Goal: Obtain resource: Obtain resource

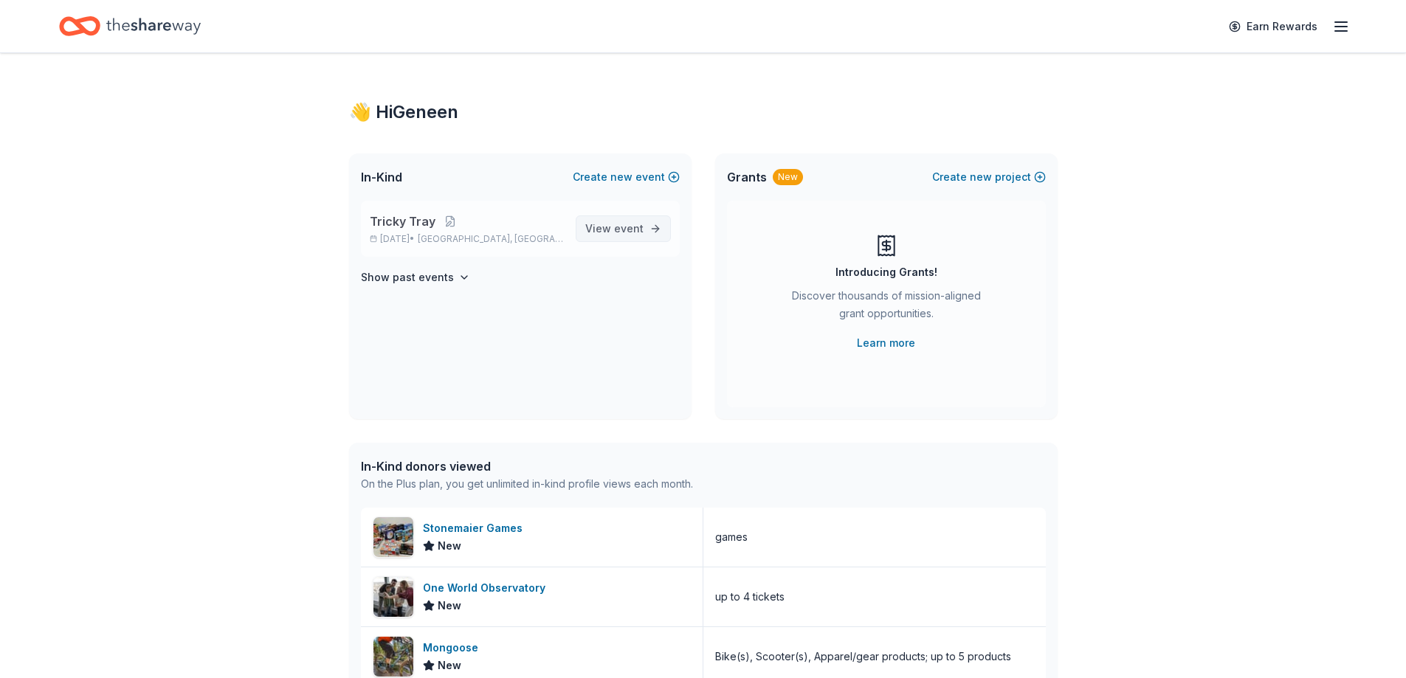
click at [637, 227] on span "event" at bounding box center [629, 228] width 30 height 13
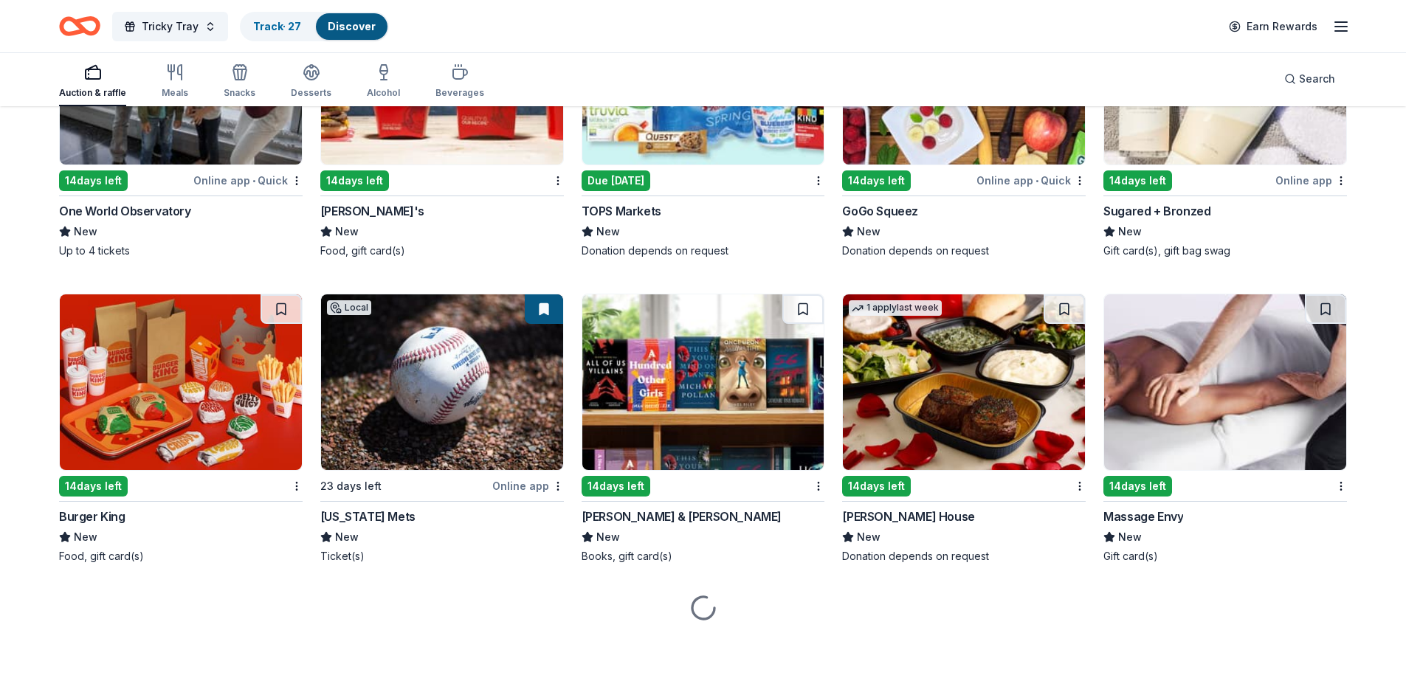
scroll to position [9077, 0]
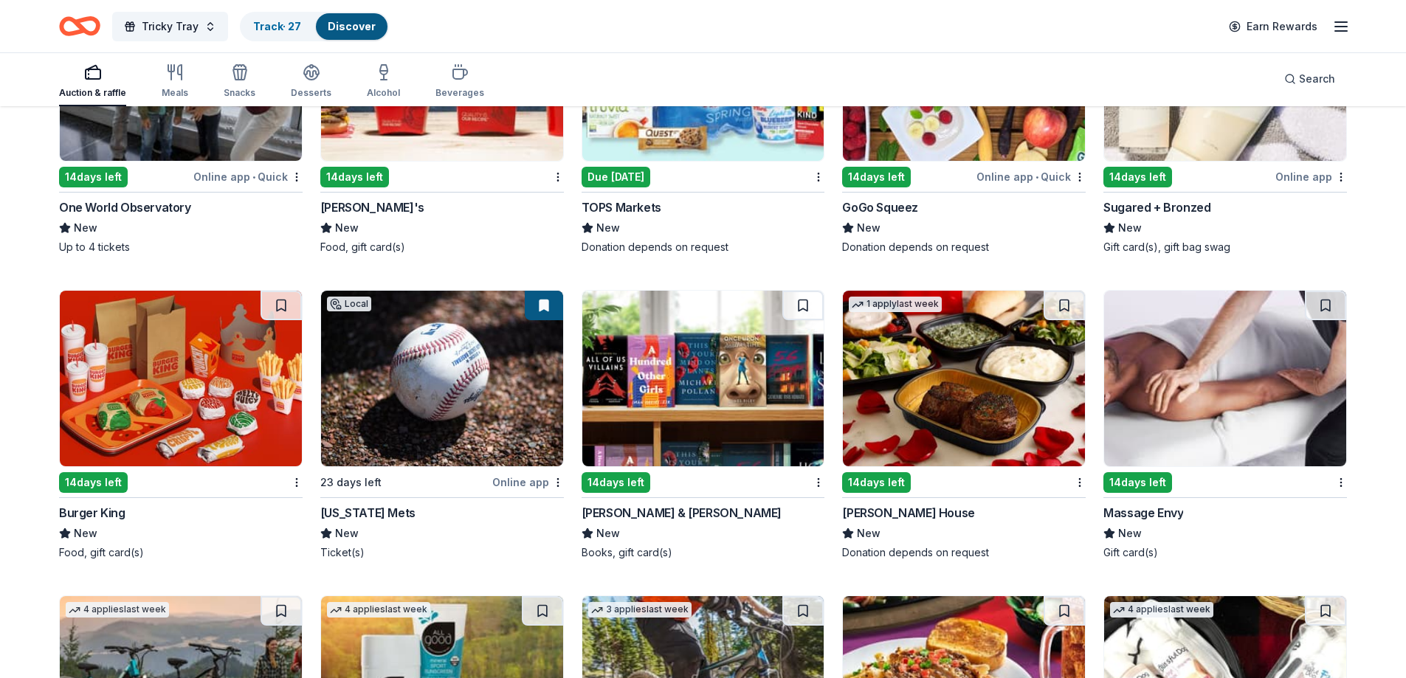
click at [703, 408] on img at bounding box center [703, 379] width 242 height 176
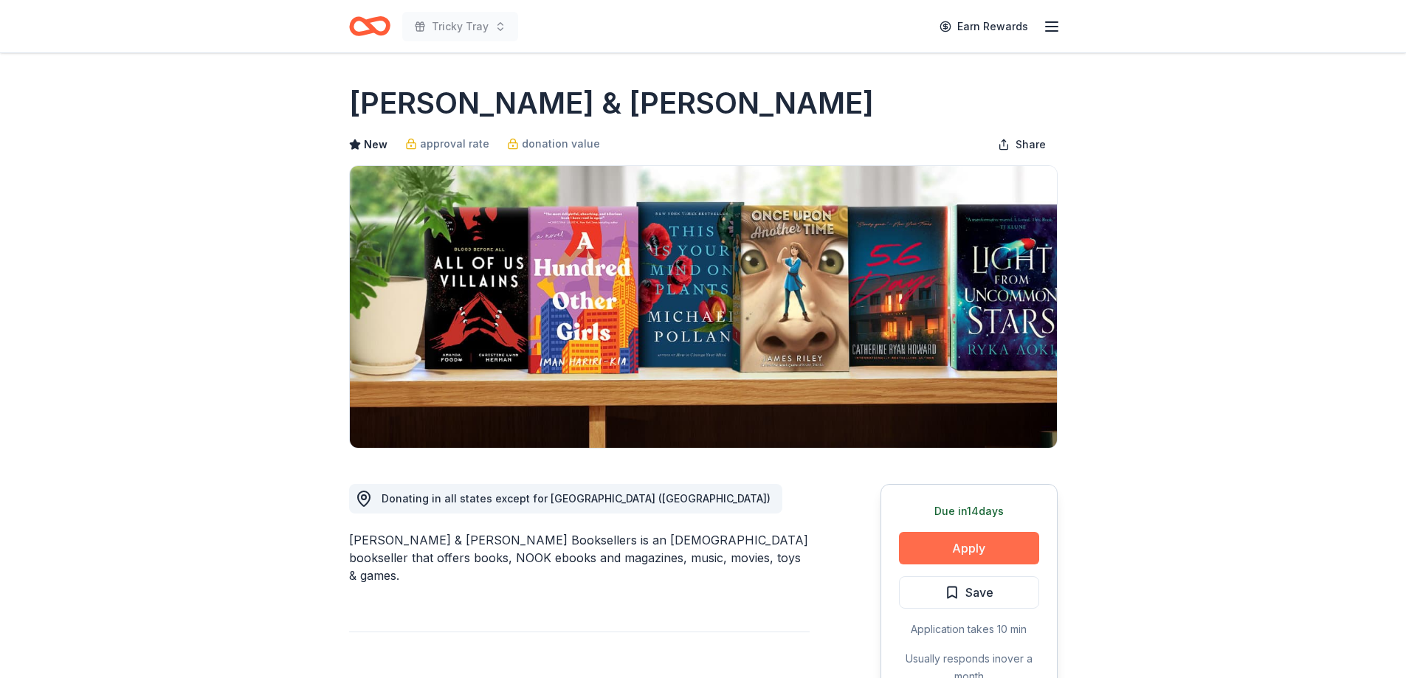
click at [962, 543] on button "Apply" at bounding box center [969, 548] width 140 height 32
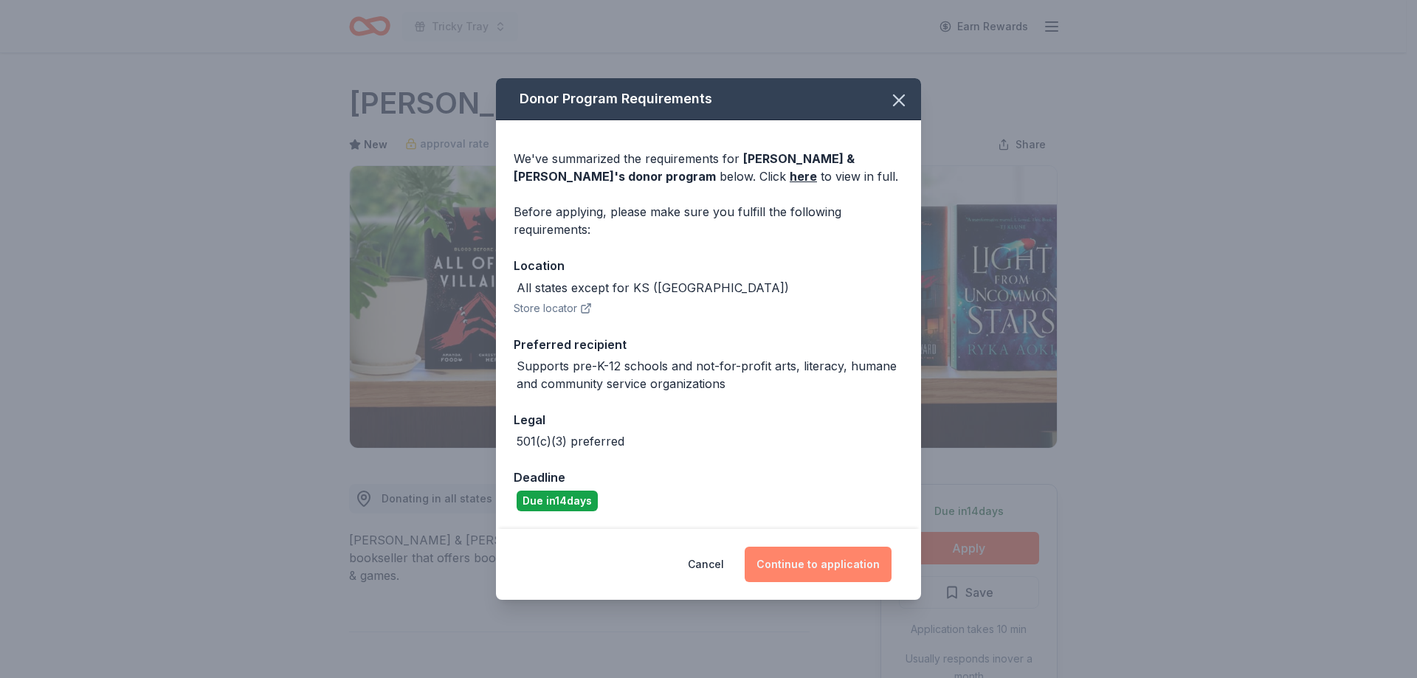
click at [795, 569] on button "Continue to application" at bounding box center [818, 564] width 147 height 35
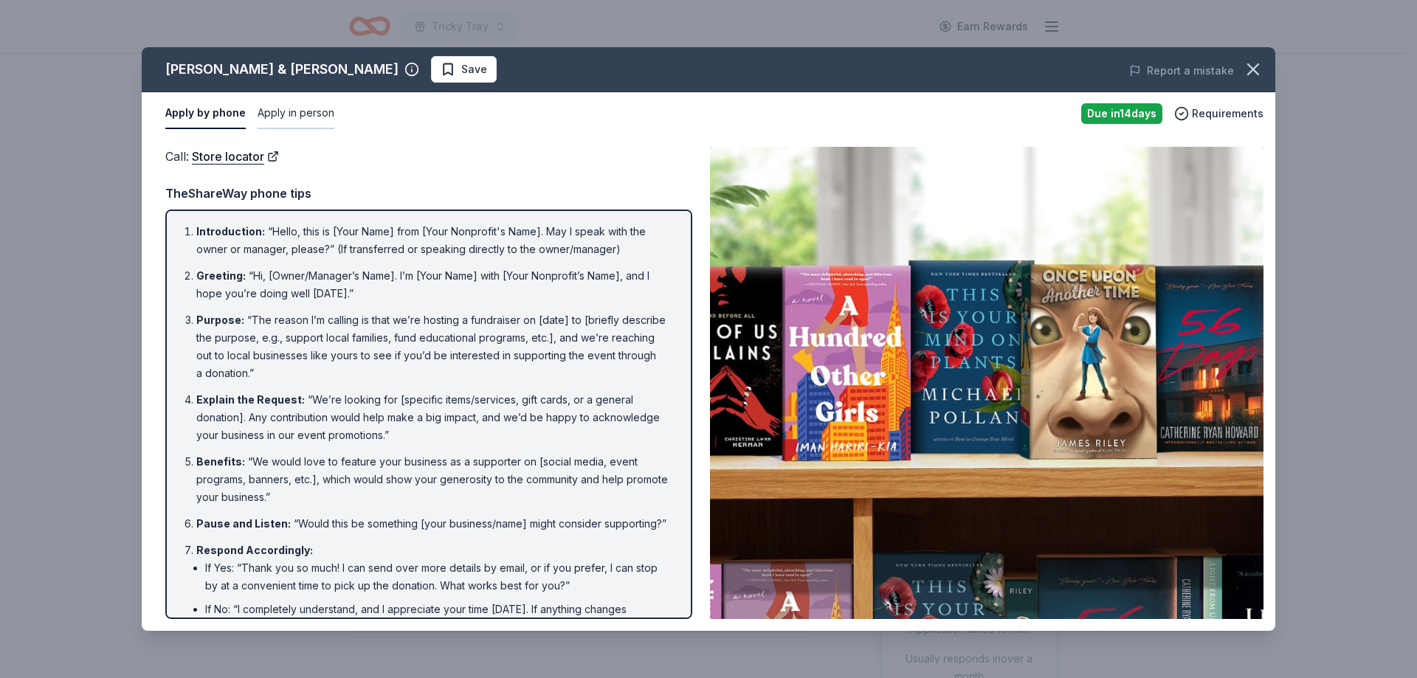
click at [300, 111] on button "Apply in person" at bounding box center [296, 113] width 77 height 31
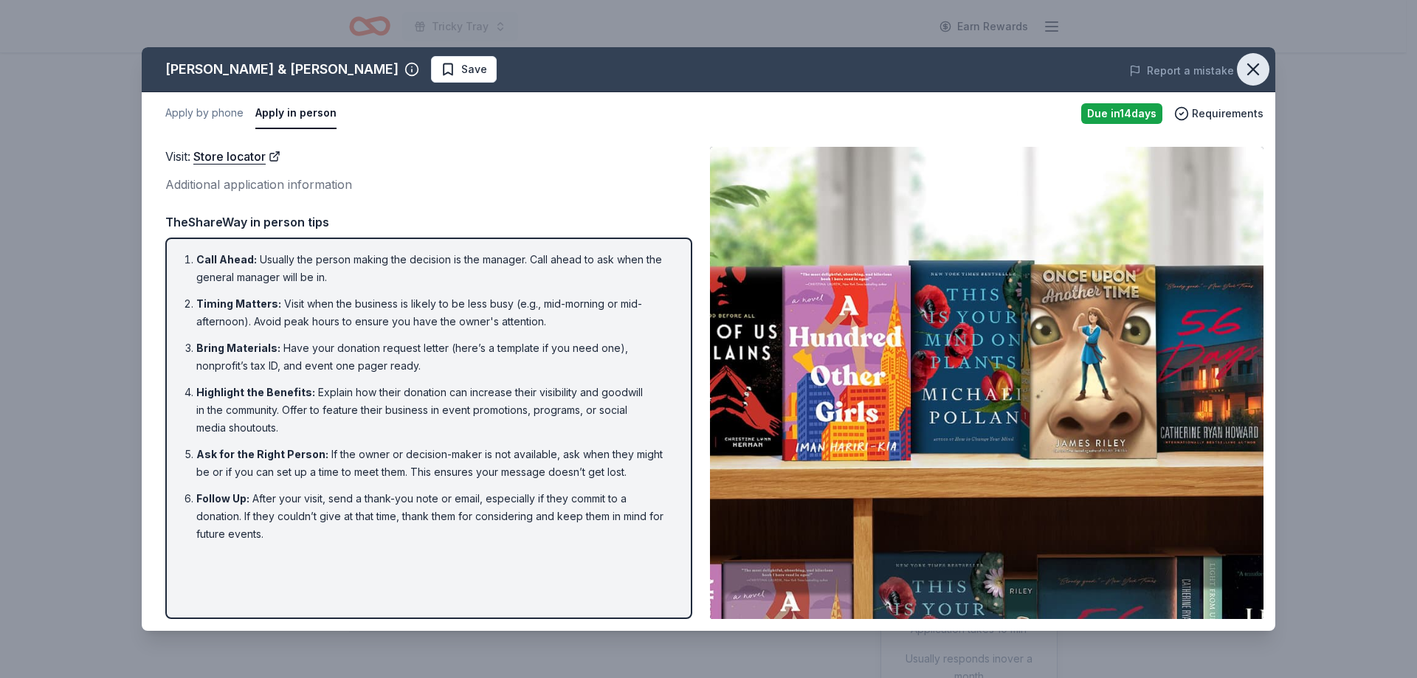
click at [1252, 69] on icon "button" at bounding box center [1253, 69] width 10 height 10
